Goal: Information Seeking & Learning: Learn about a topic

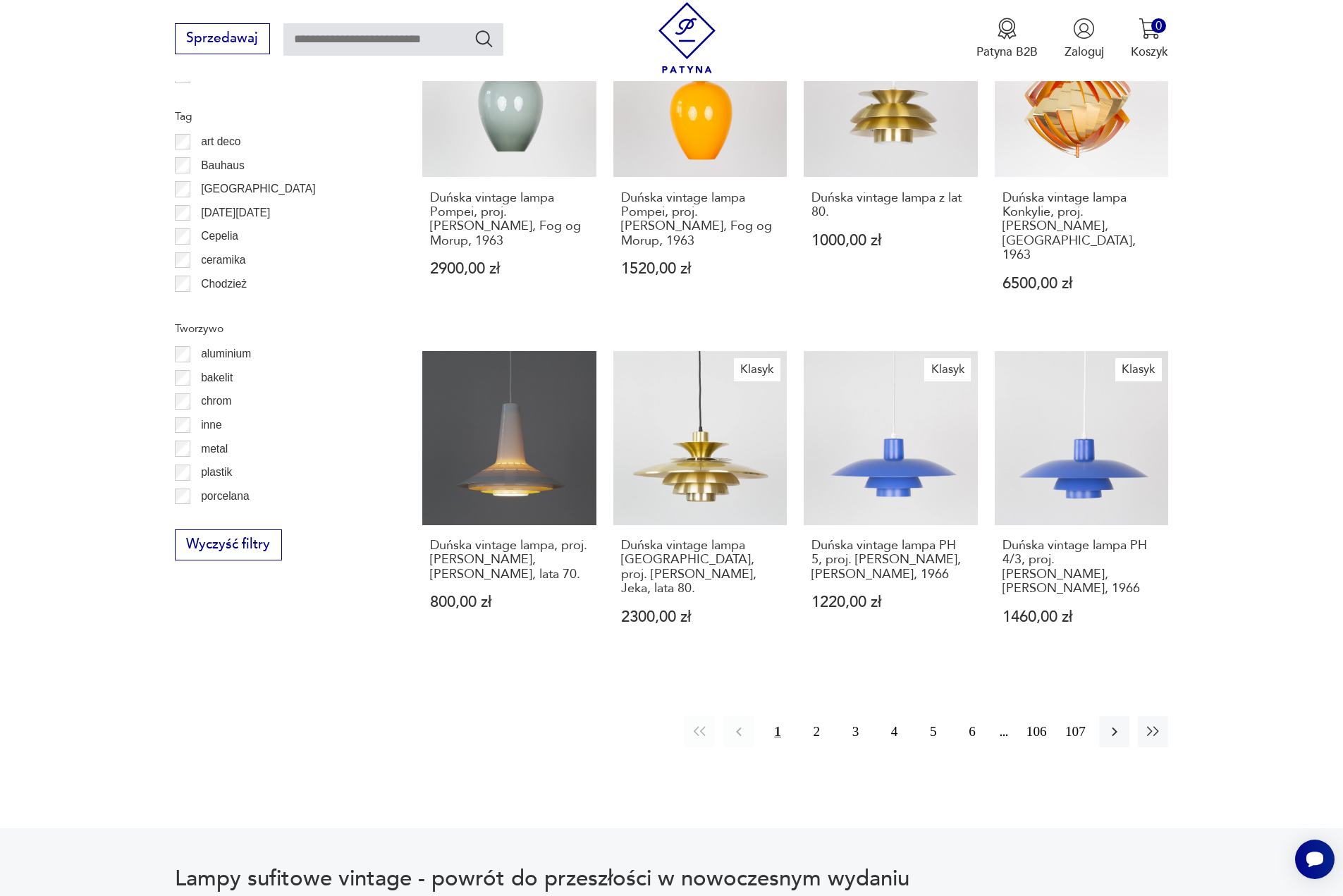
scroll to position [1524, 0]
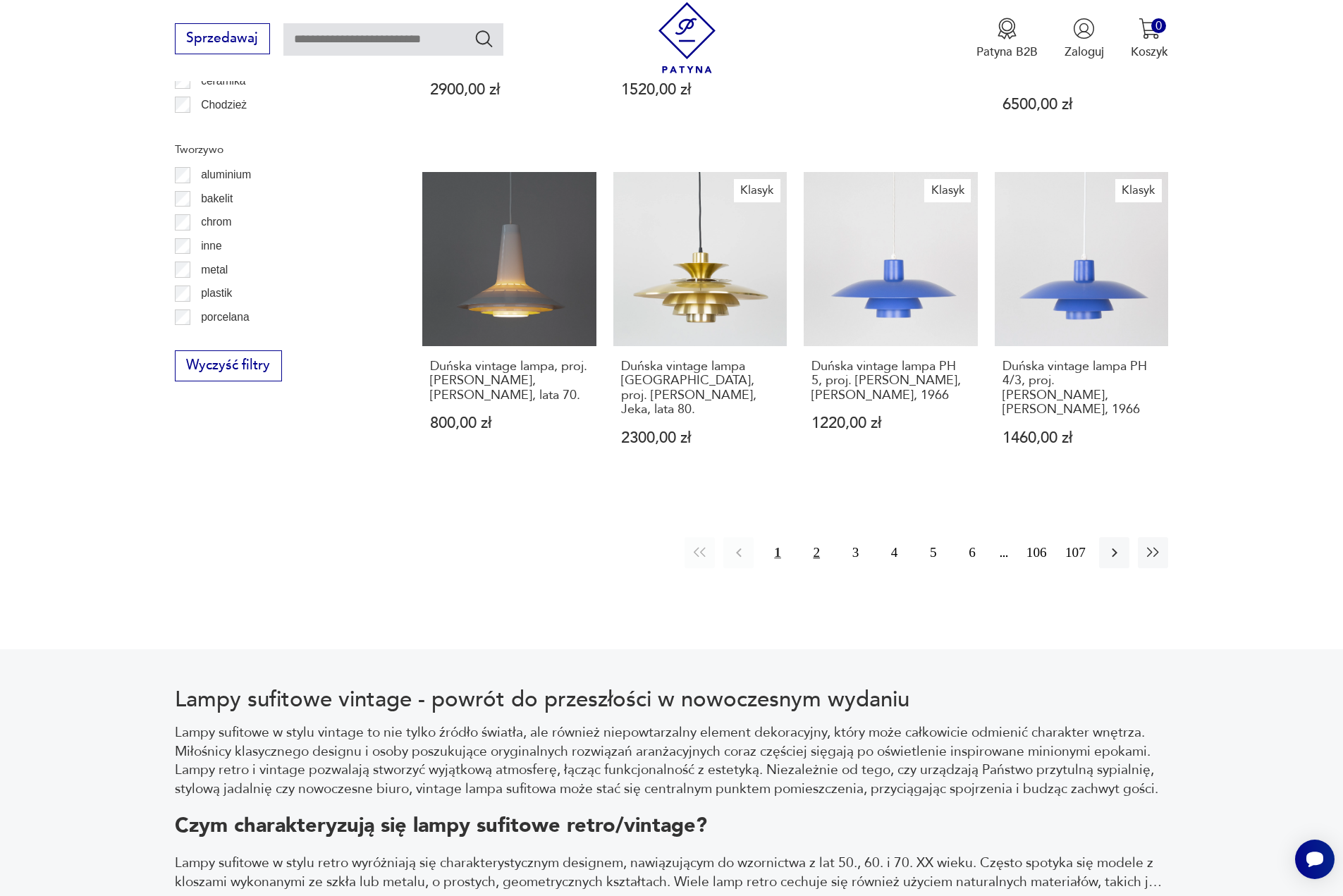
click at [815, 537] on button "2" at bounding box center [816, 552] width 30 height 30
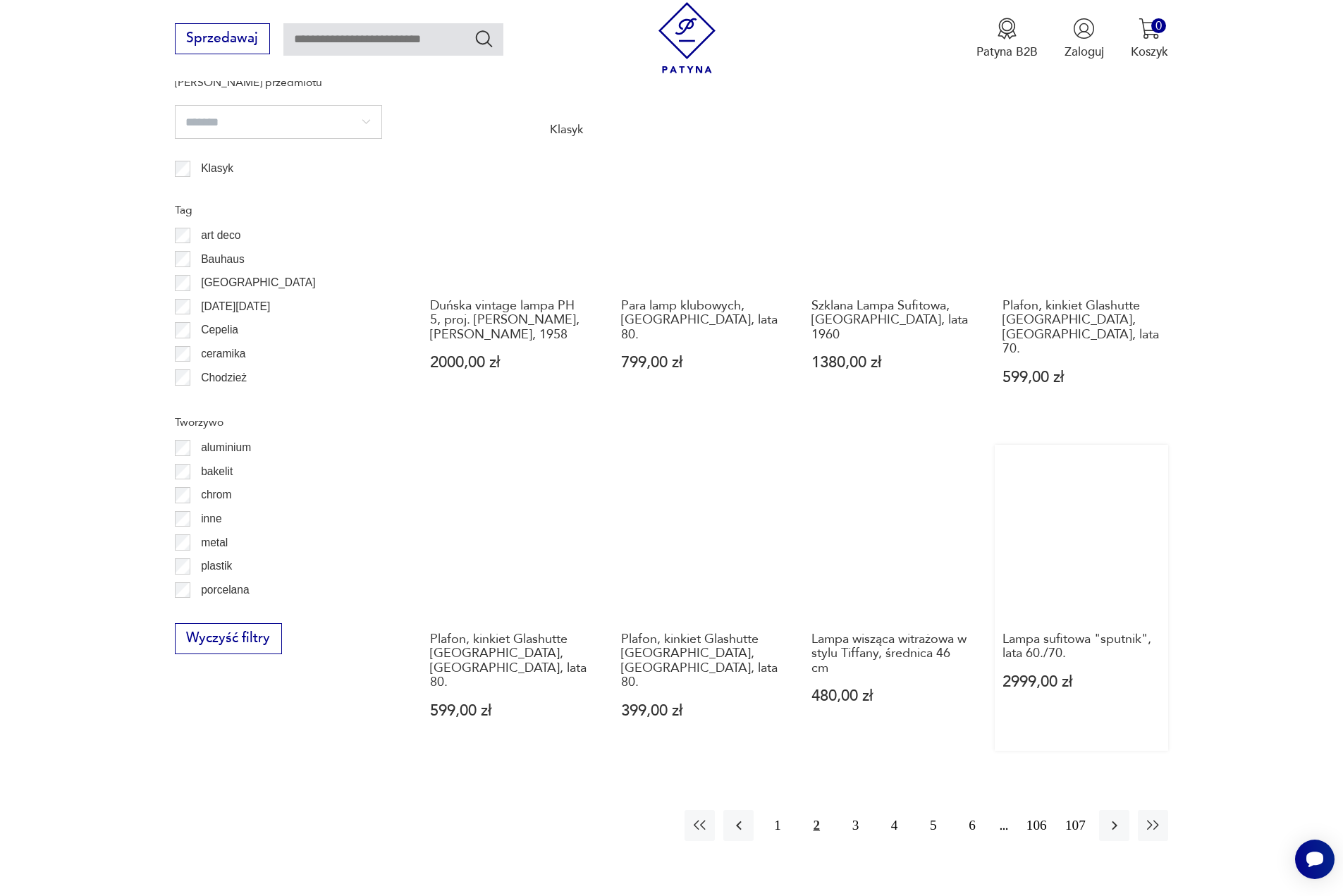
scroll to position [1265, 0]
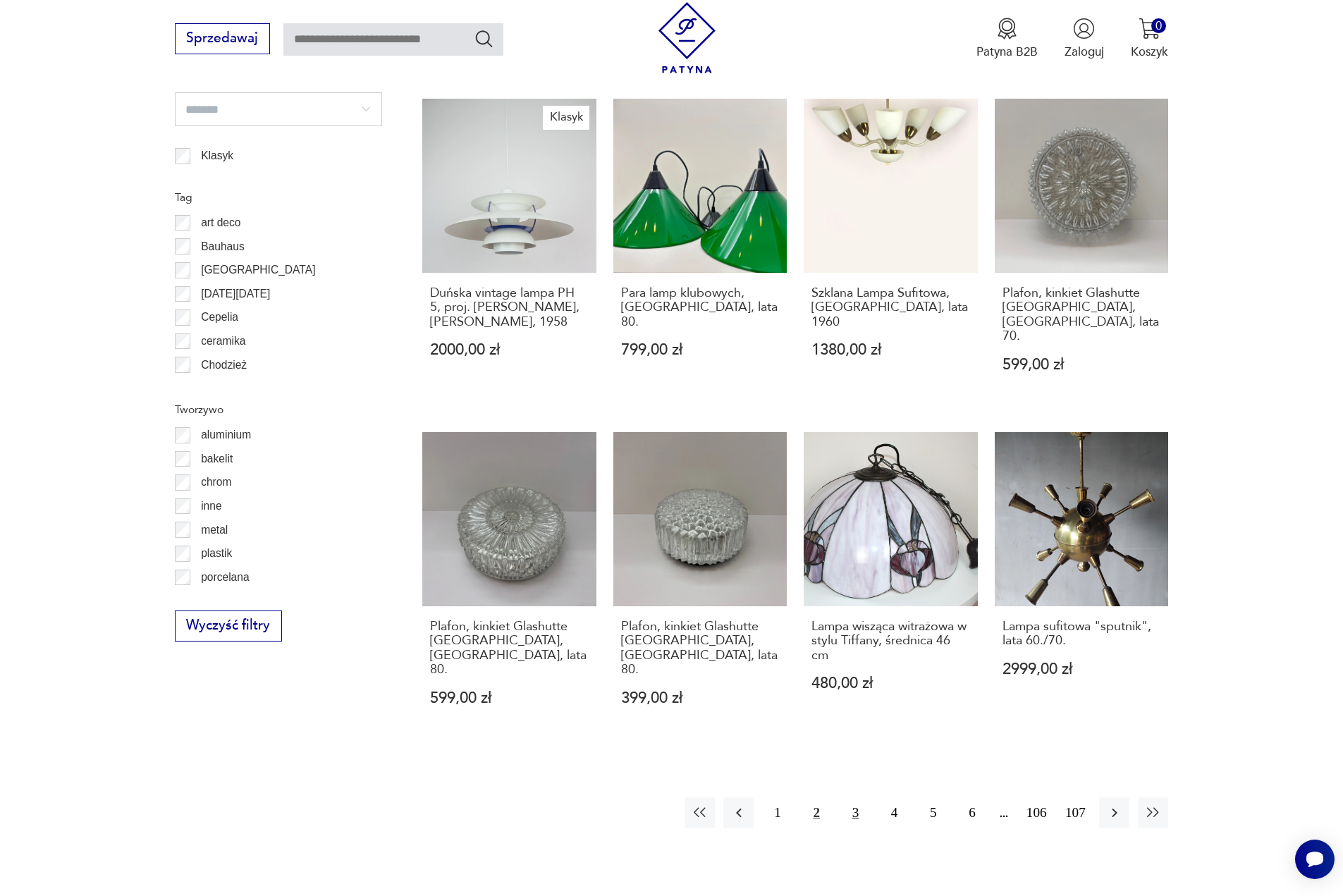
click at [853, 797] on button "3" at bounding box center [855, 812] width 30 height 30
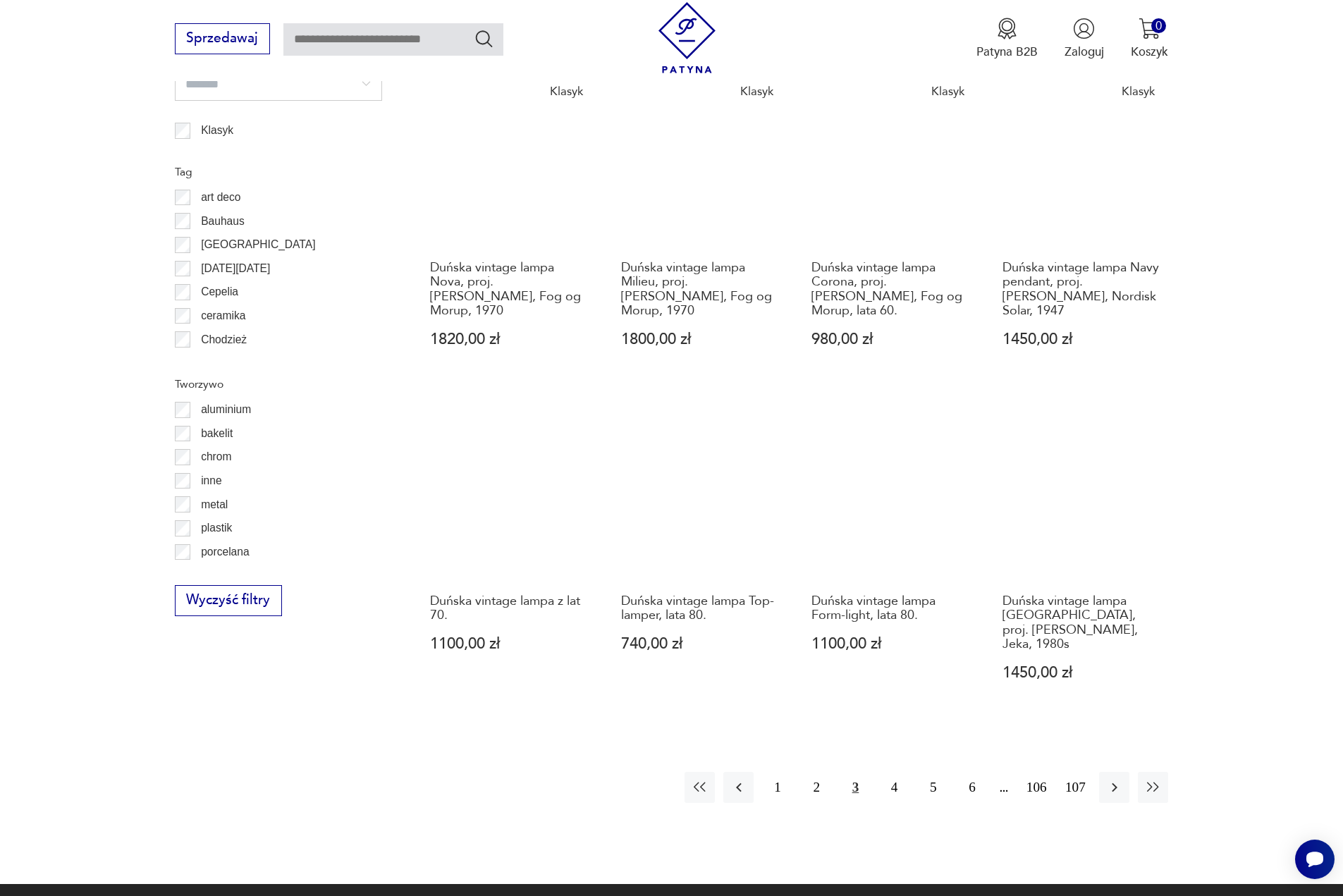
scroll to position [1335, 0]
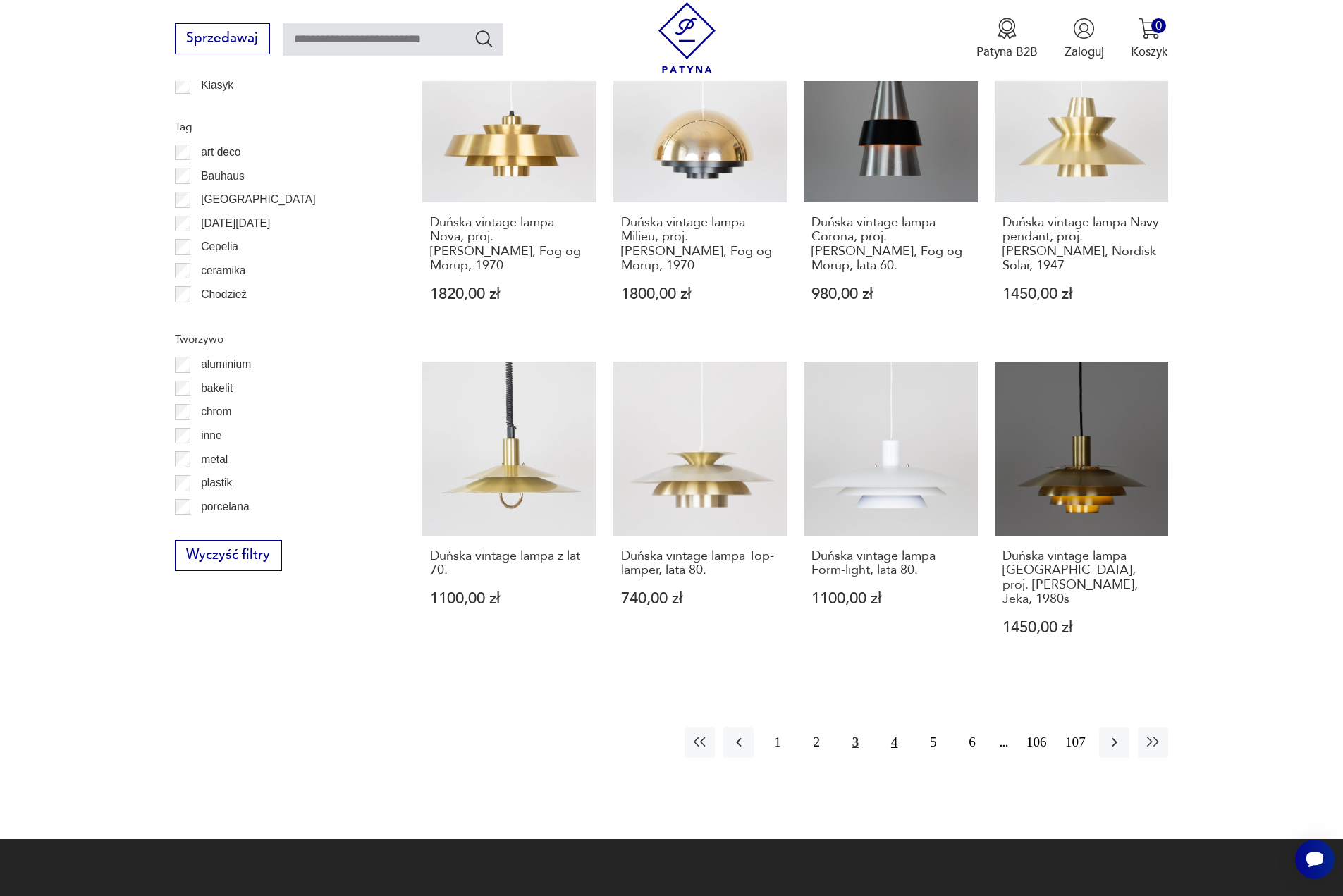
click at [891, 727] on button "4" at bounding box center [894, 742] width 30 height 30
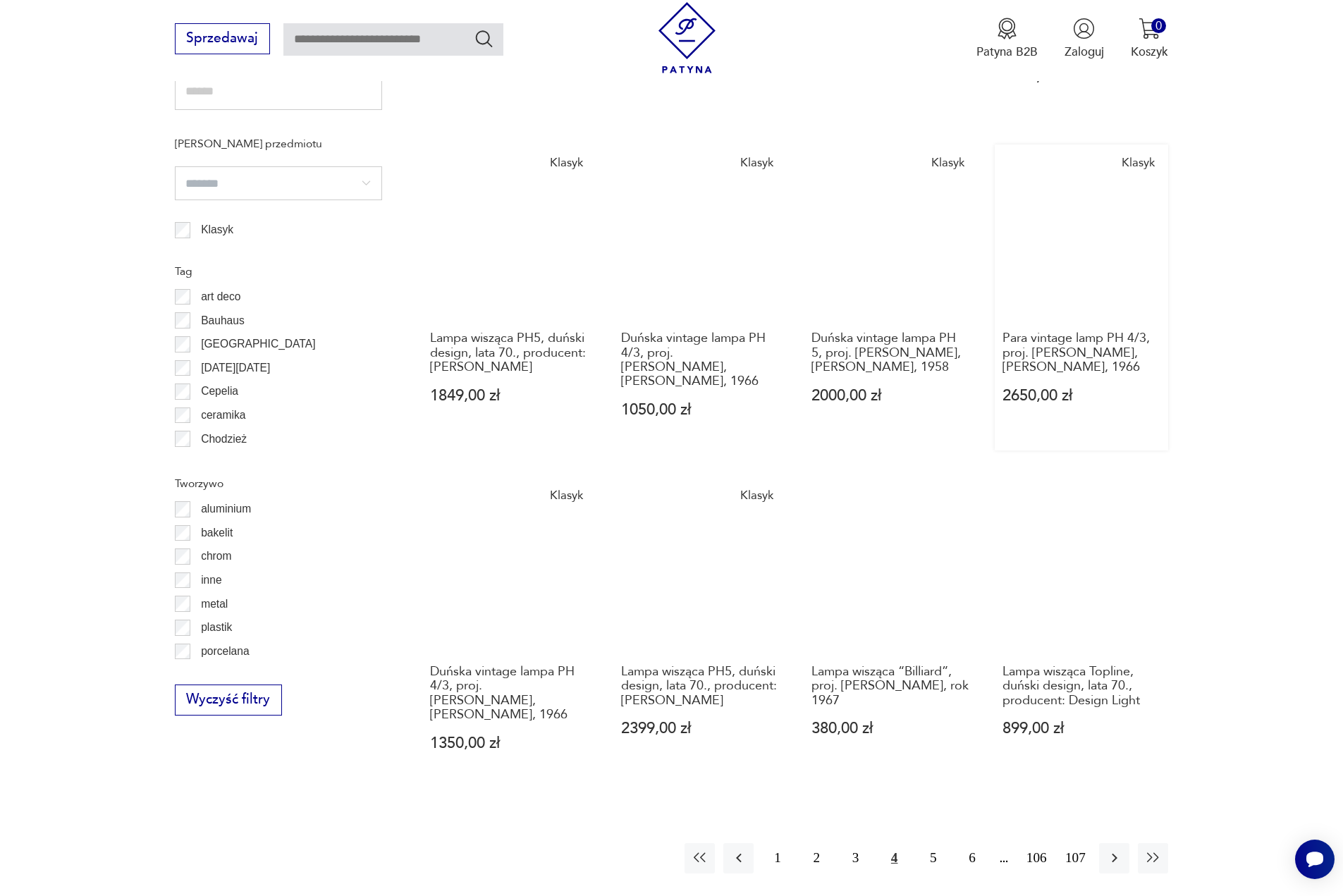
scroll to position [1194, 0]
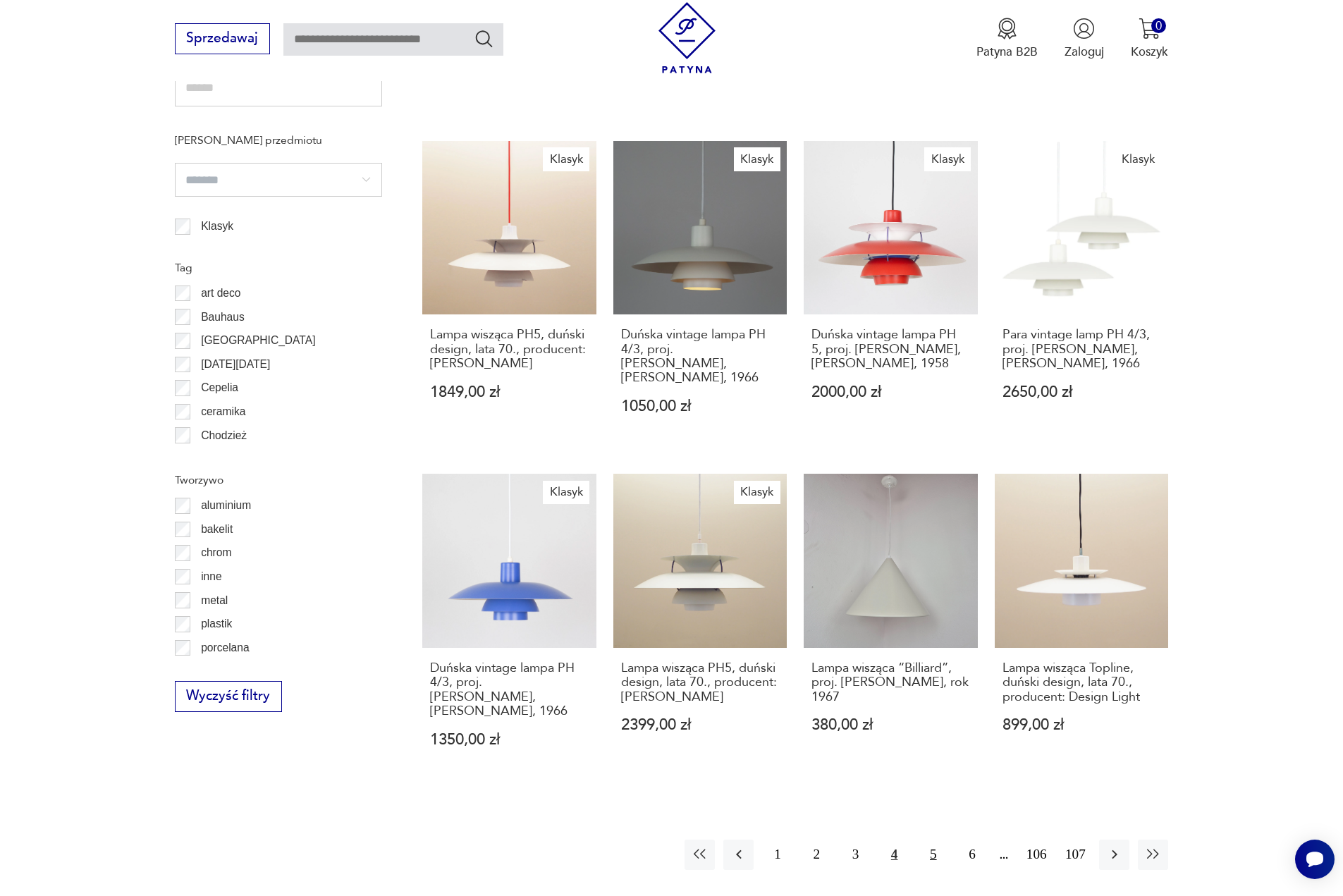
click at [933, 840] on button "5" at bounding box center [933, 854] width 30 height 30
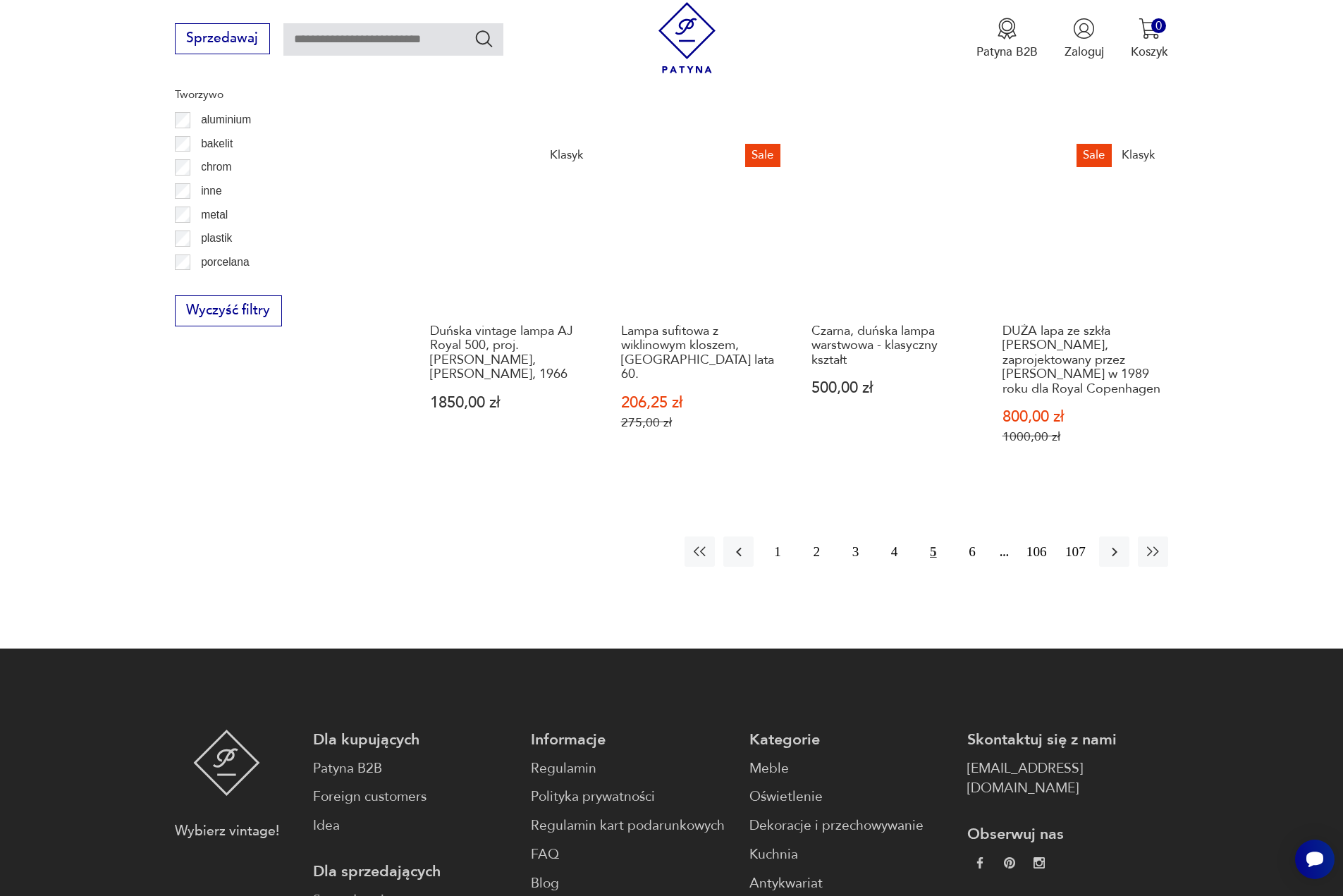
scroll to position [1688, 0]
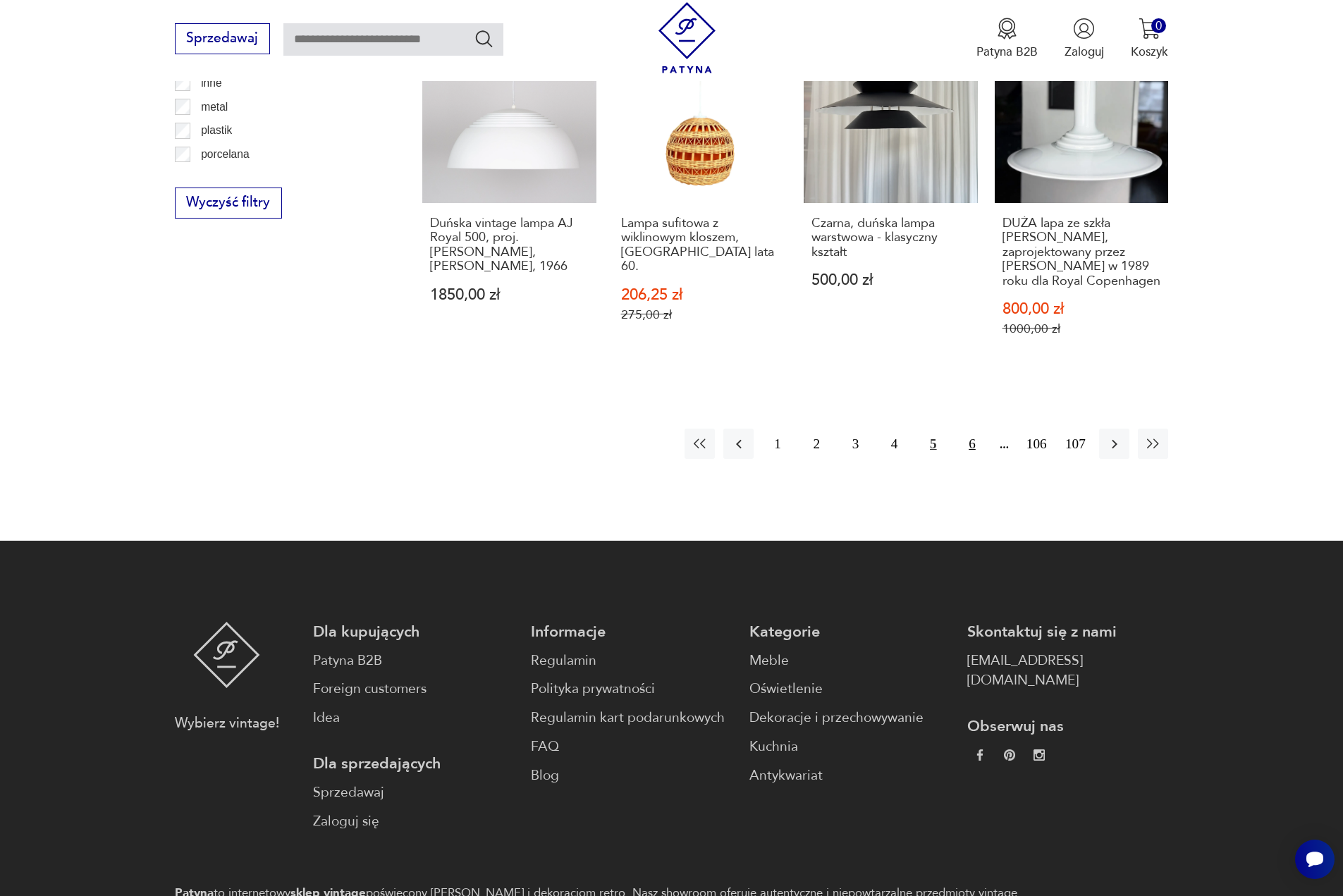
click at [971, 445] on button "6" at bounding box center [972, 443] width 30 height 30
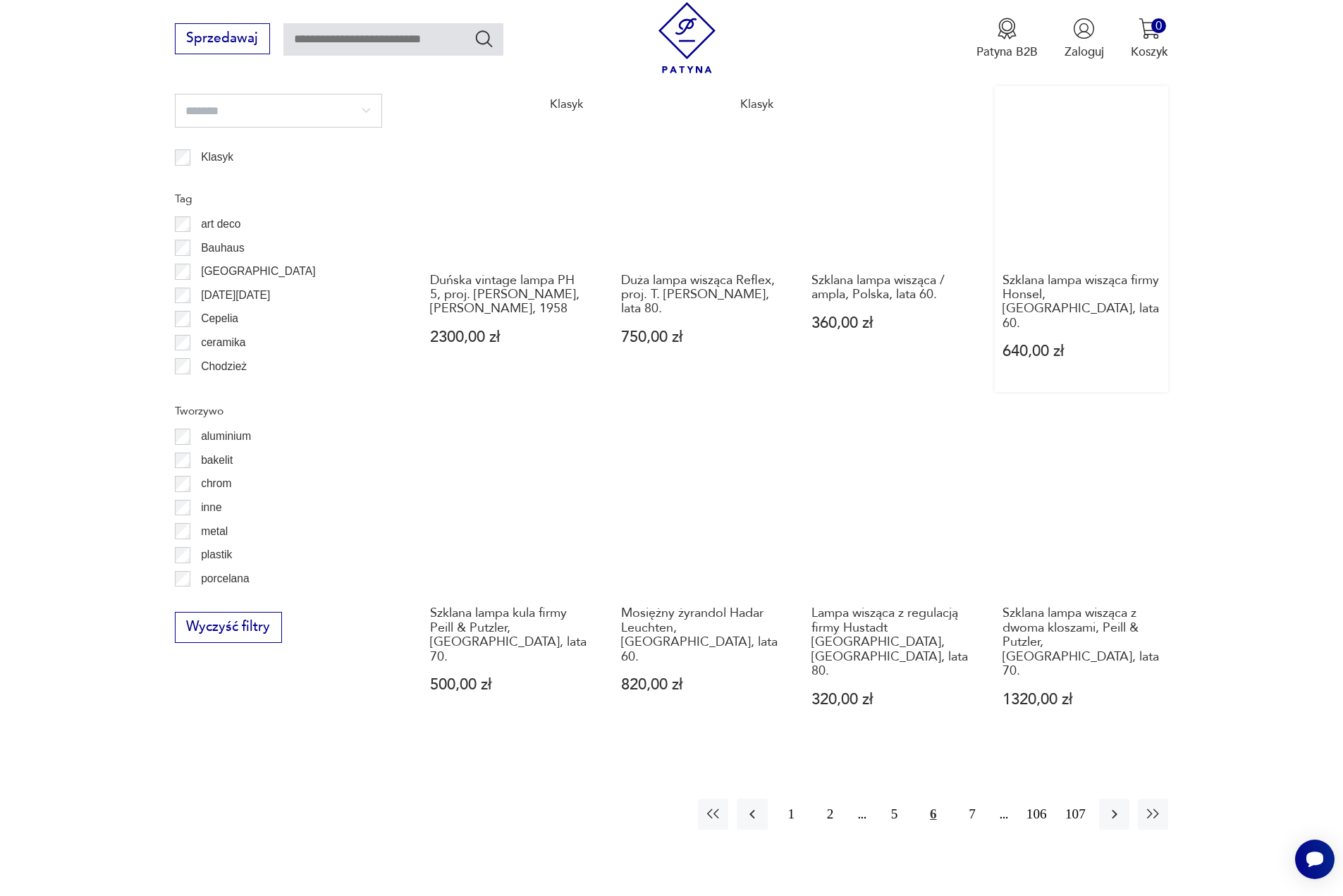
scroll to position [1265, 0]
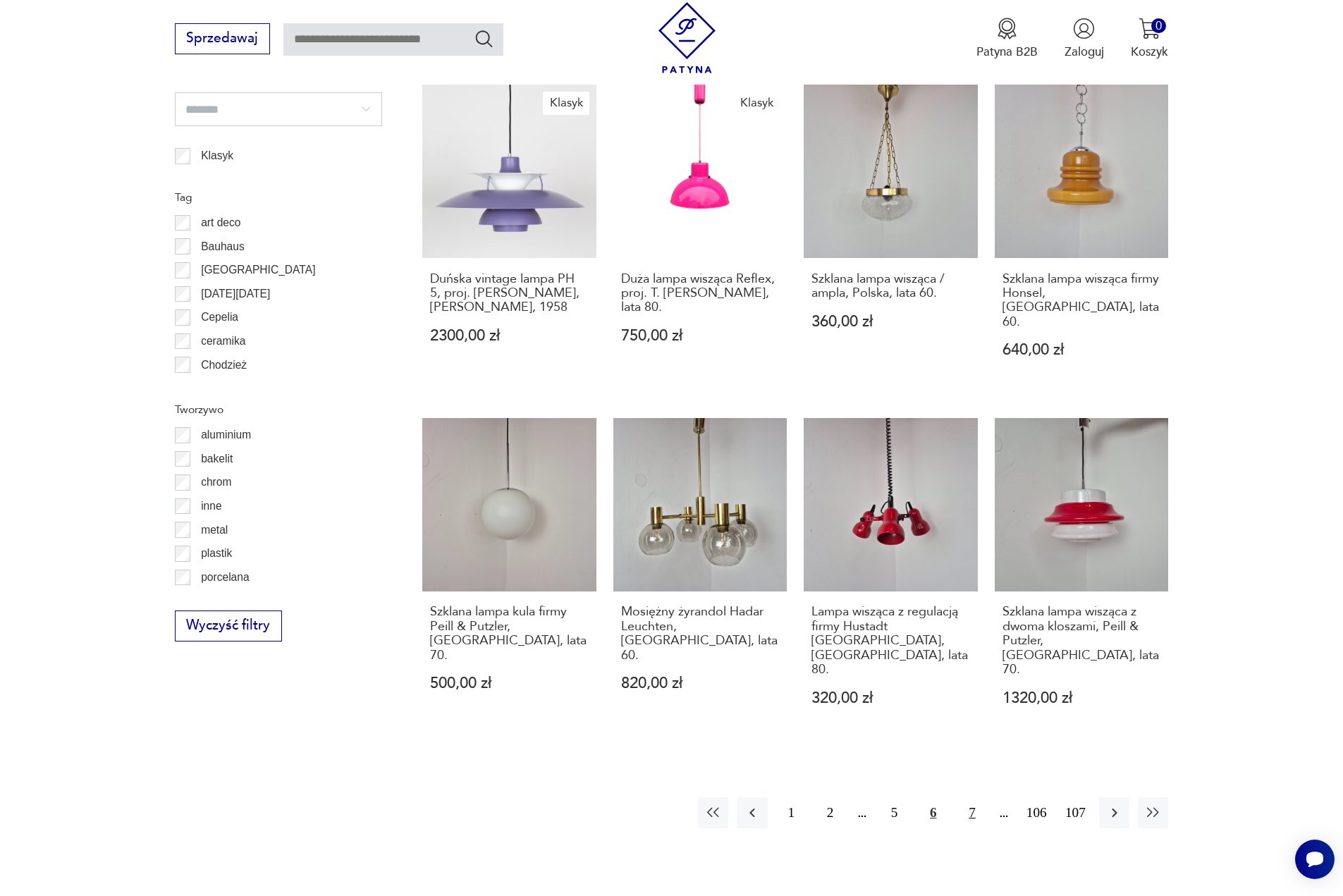
click at [969, 797] on button "7" at bounding box center [972, 812] width 30 height 30
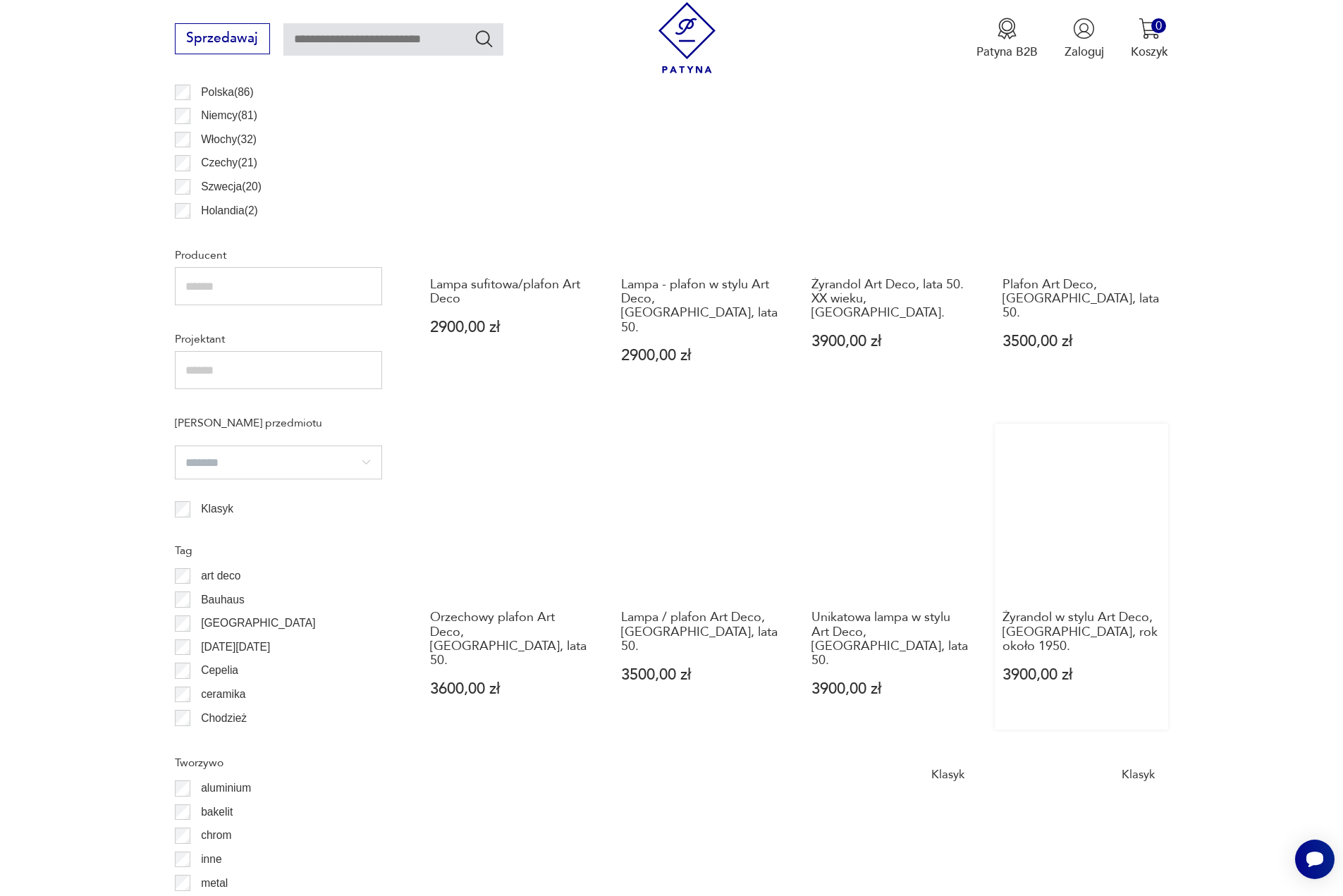
scroll to position [1194, 0]
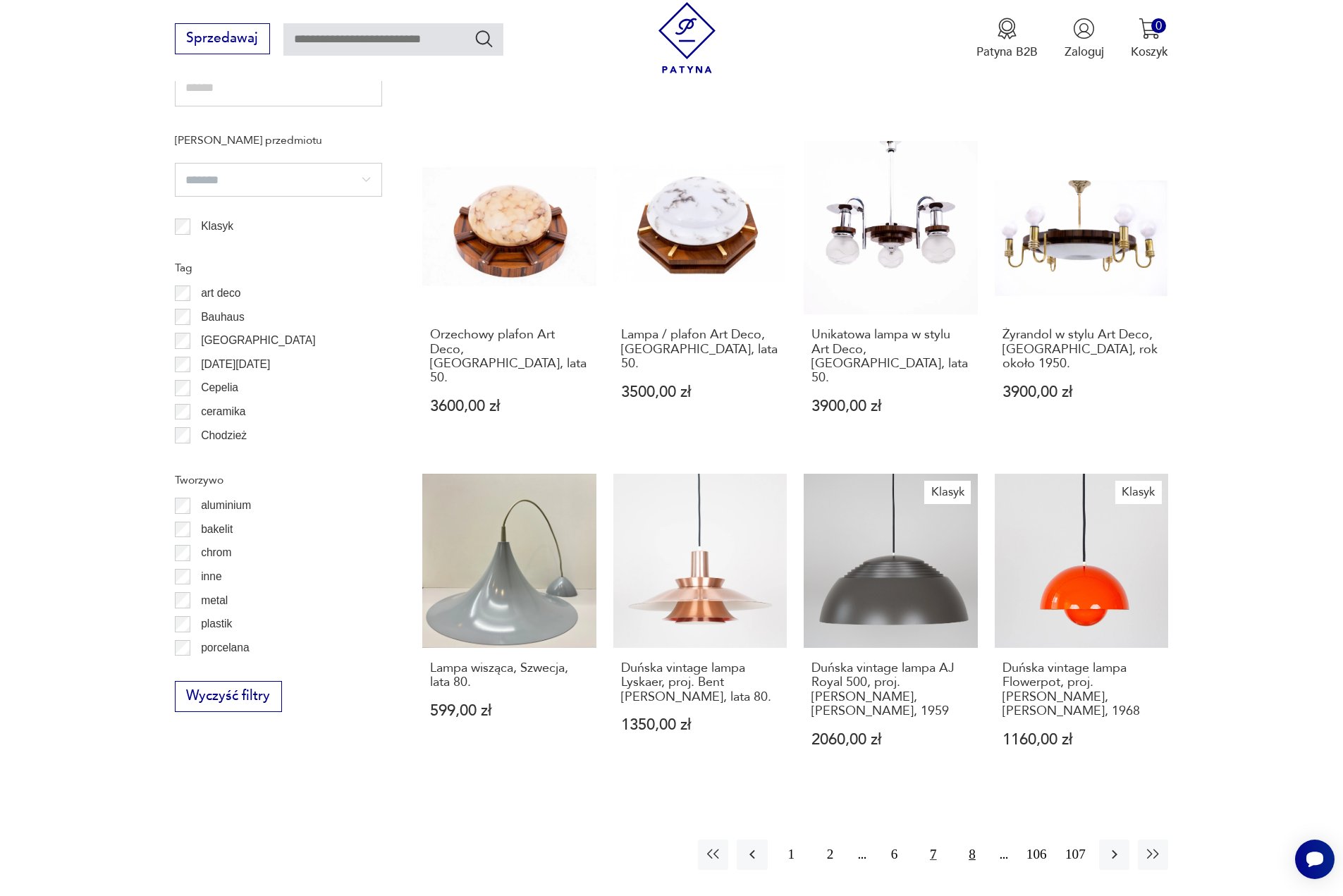
click at [967, 840] on button "8" at bounding box center [972, 854] width 30 height 30
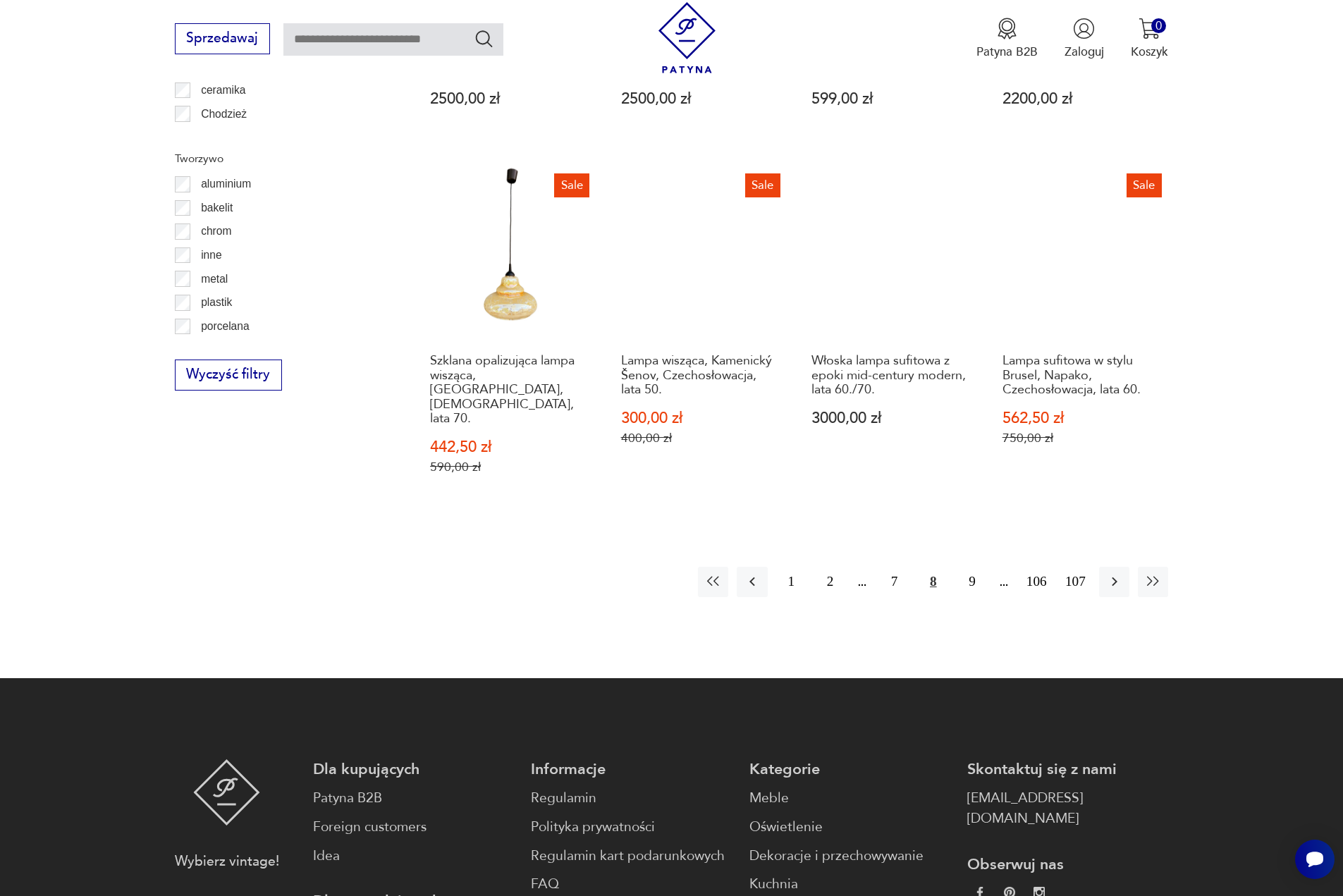
scroll to position [1547, 0]
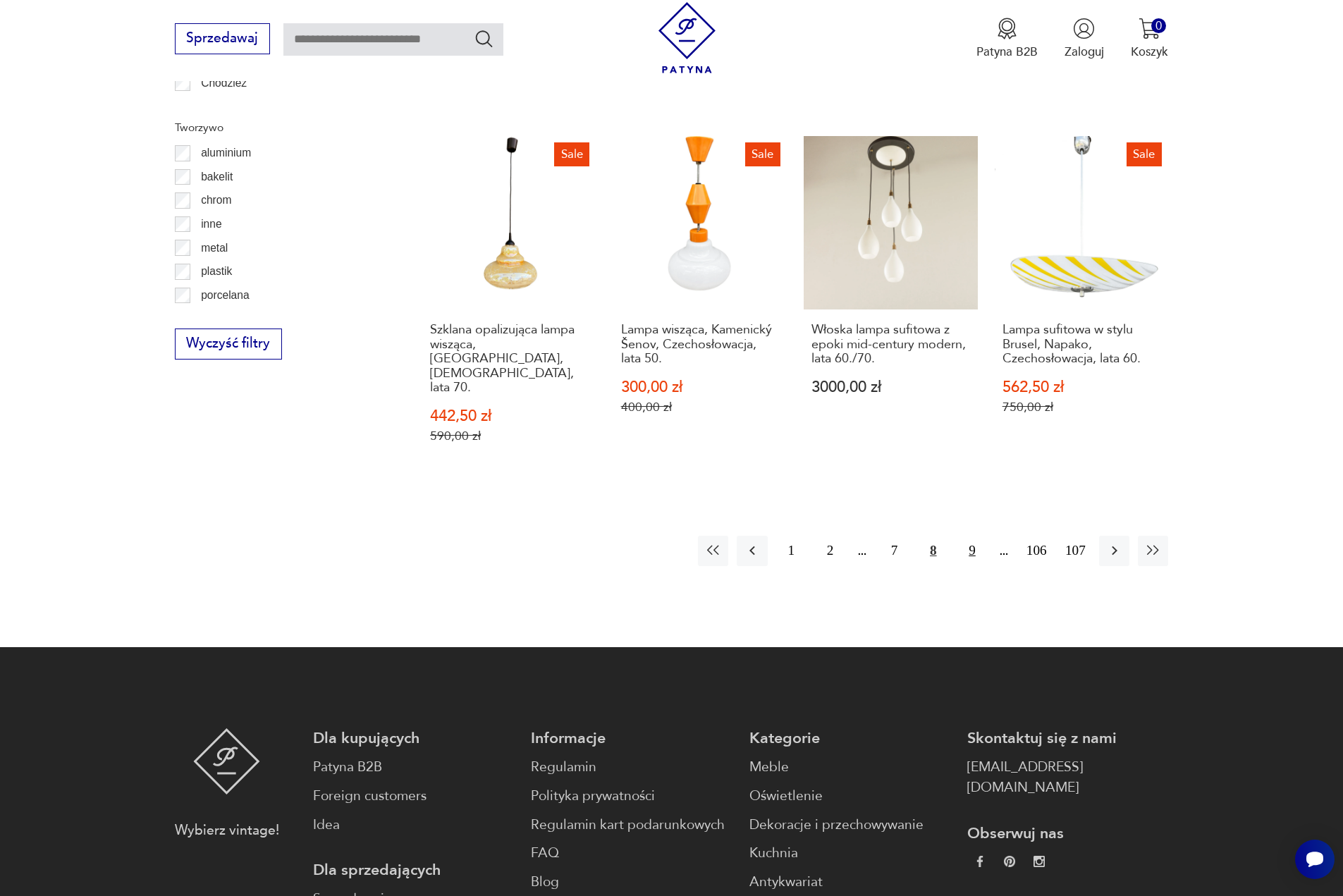
click at [973, 536] on button "9" at bounding box center [972, 550] width 30 height 30
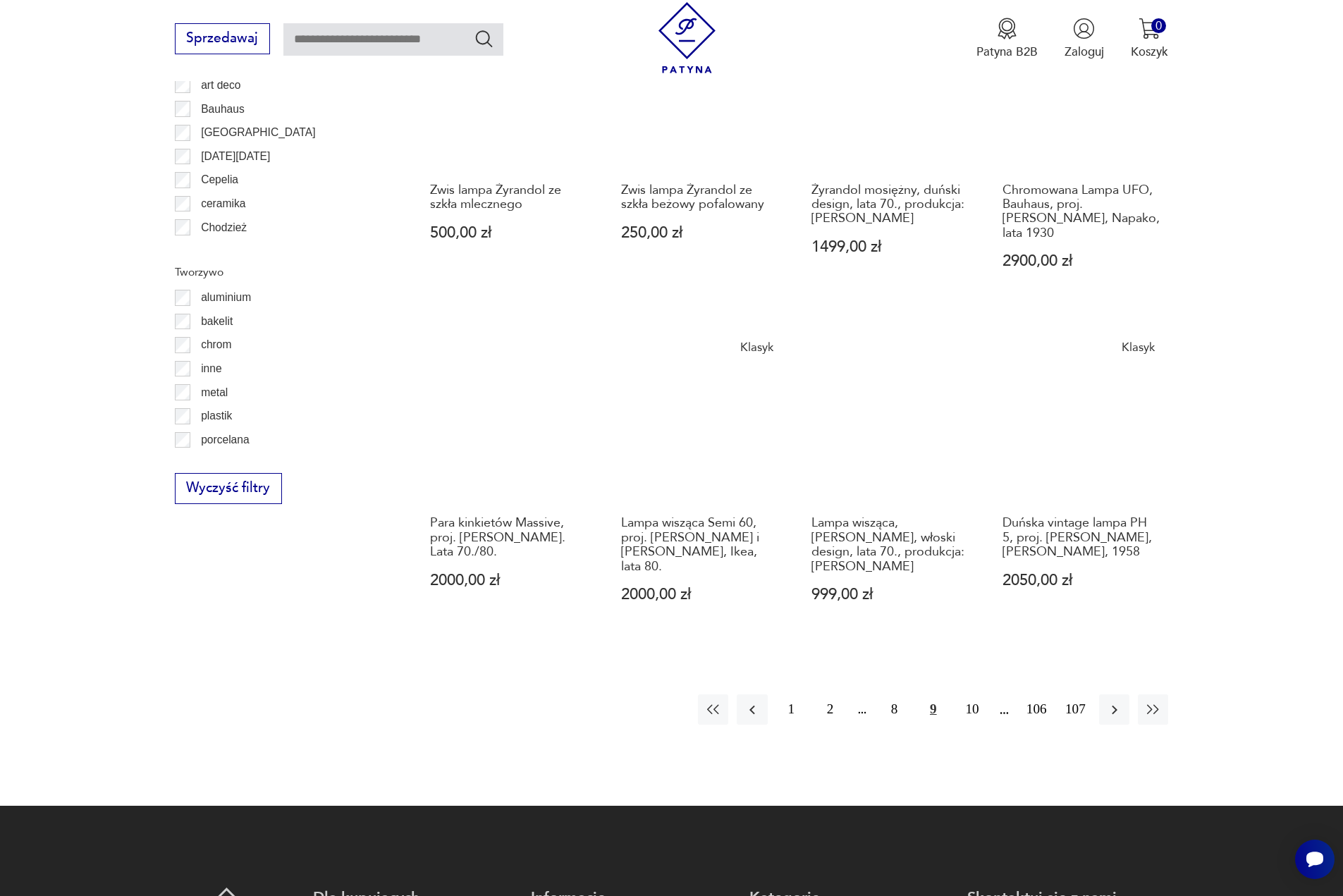
scroll to position [1405, 0]
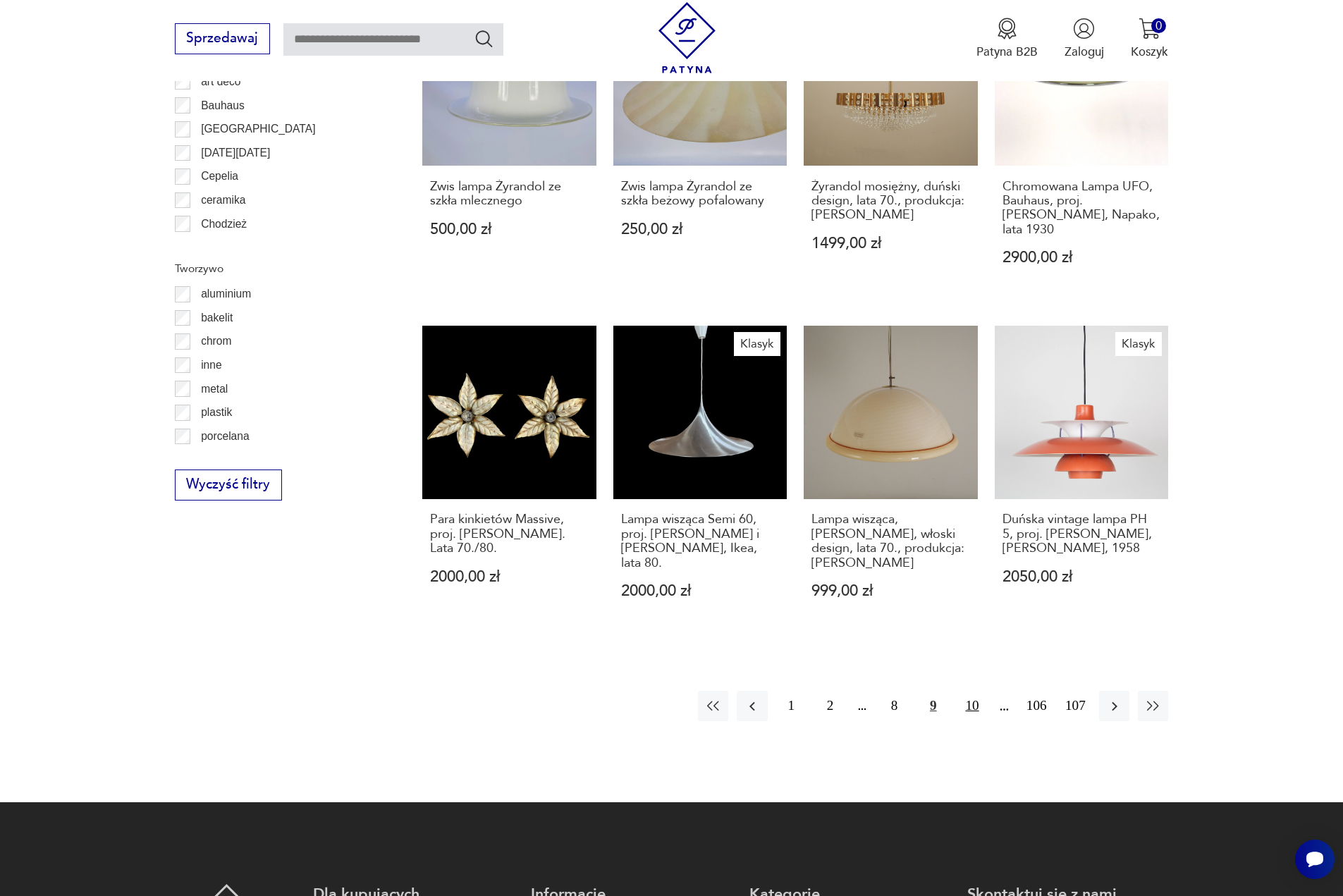
click at [970, 691] on button "10" at bounding box center [972, 705] width 30 height 30
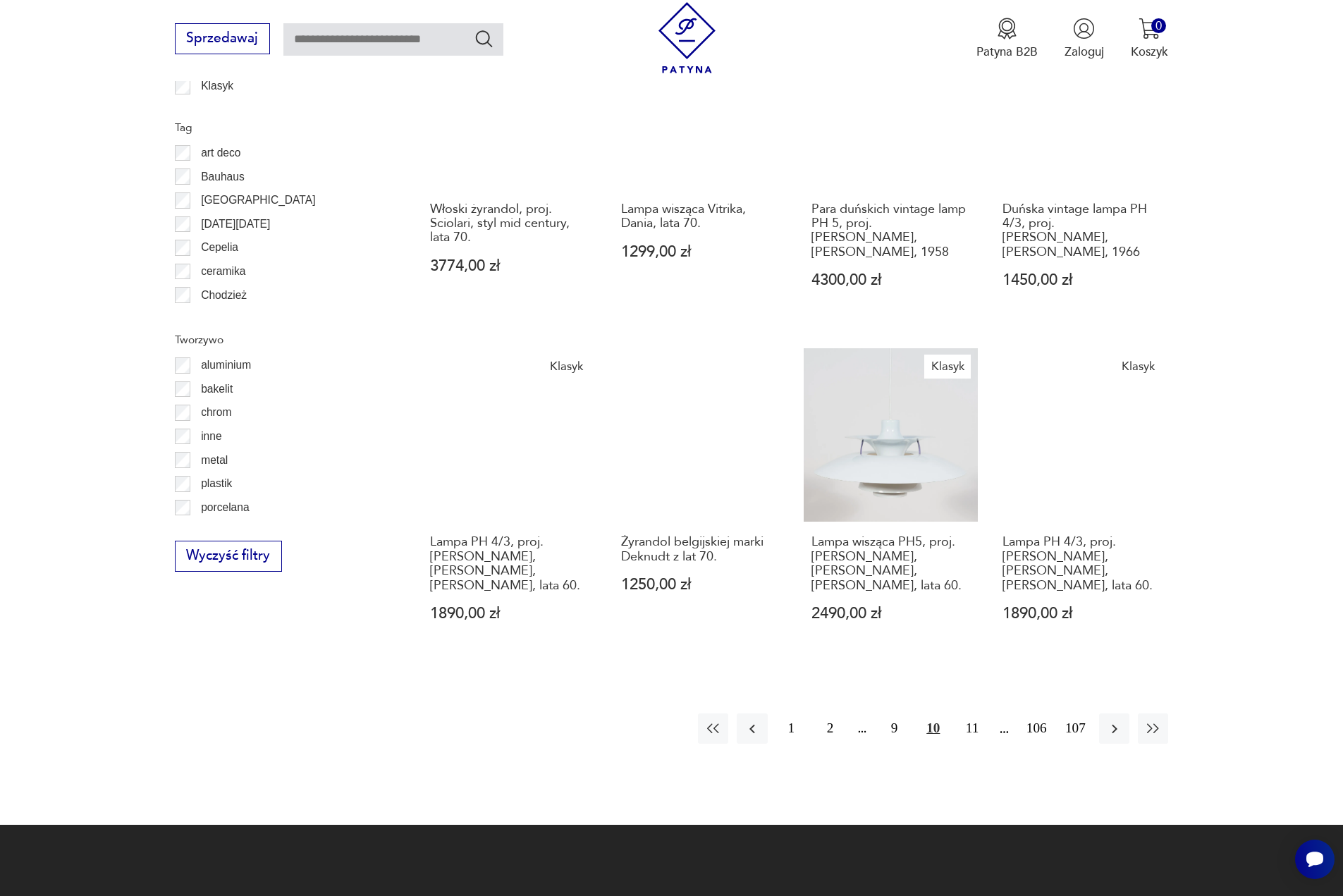
scroll to position [1335, 0]
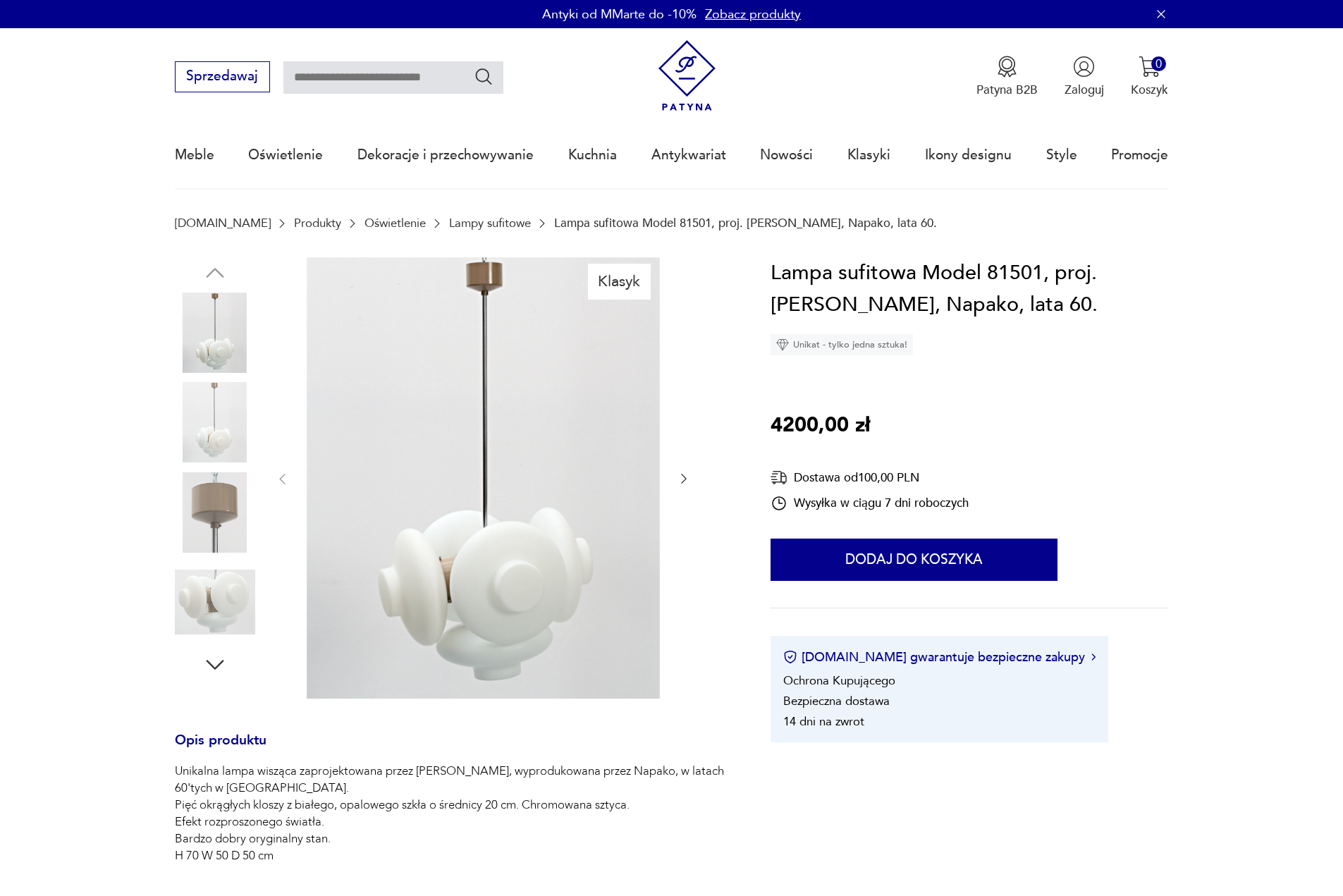
click at [222, 509] on img at bounding box center [215, 512] width 81 height 81
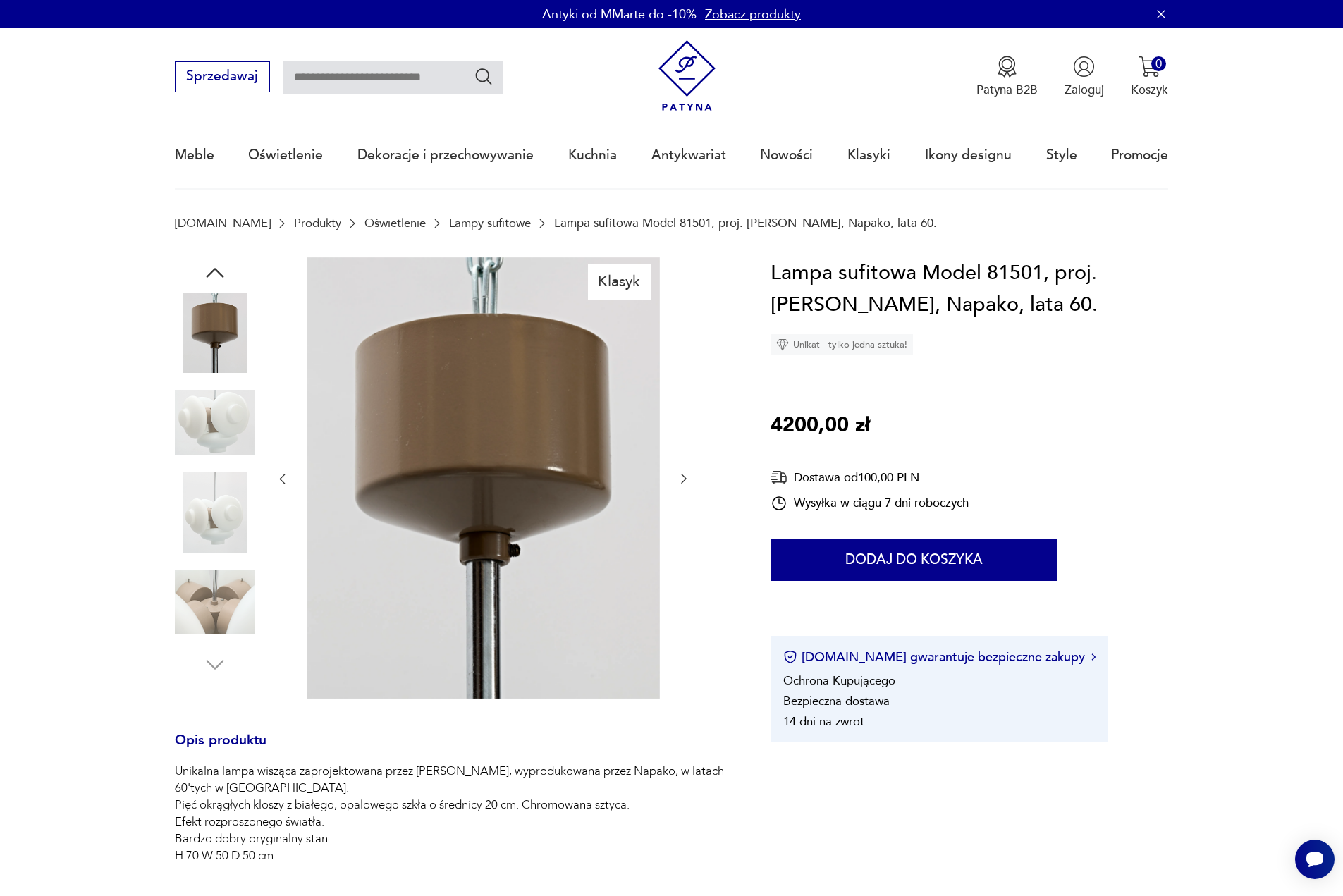
click at [216, 340] on img at bounding box center [215, 332] width 81 height 81
click at [215, 413] on img at bounding box center [215, 422] width 81 height 81
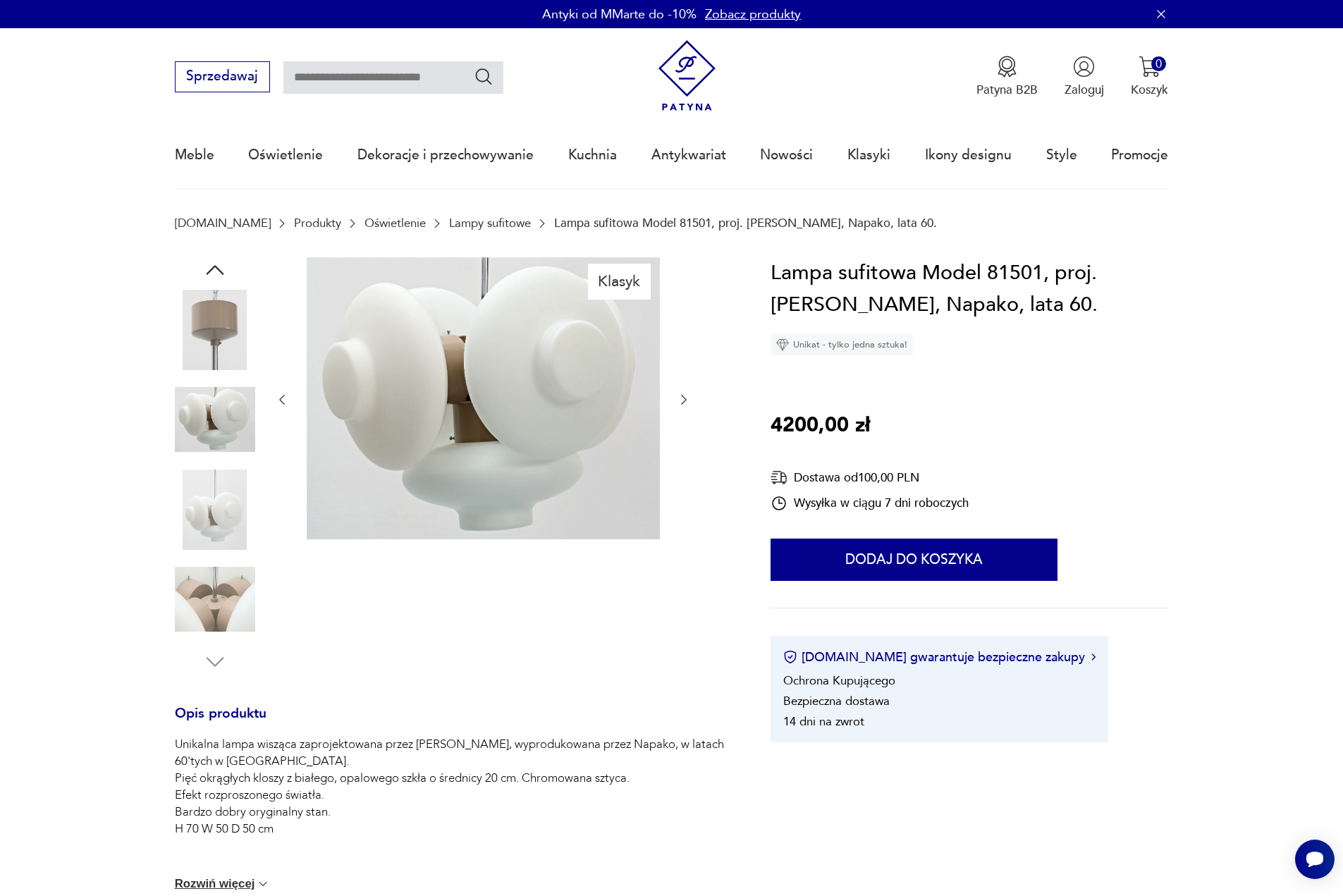
click at [227, 594] on img at bounding box center [215, 599] width 81 height 81
